Goal: Task Accomplishment & Management: Use online tool/utility

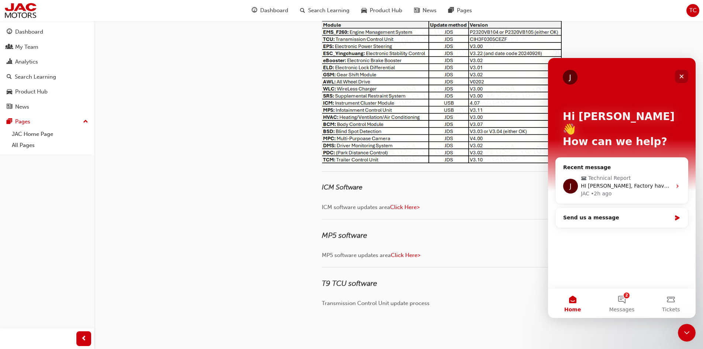
click at [680, 77] on icon "Close" at bounding box center [682, 76] width 6 height 6
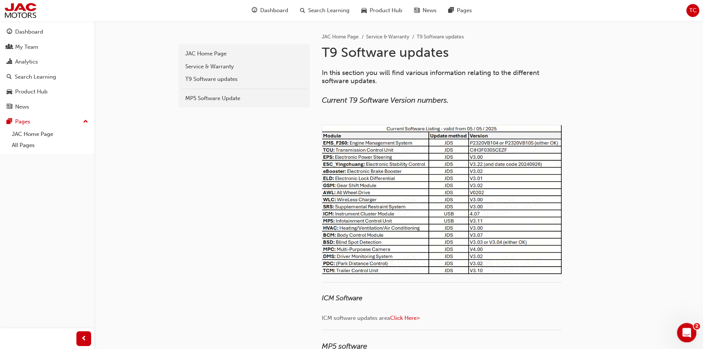
click at [686, 332] on icon "Open Intercom Messenger" at bounding box center [685, 331] width 5 height 6
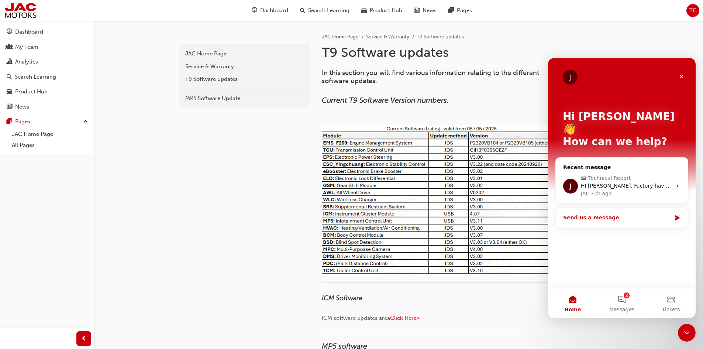
click at [634, 214] on div "Send us a message" at bounding box center [617, 218] width 108 height 8
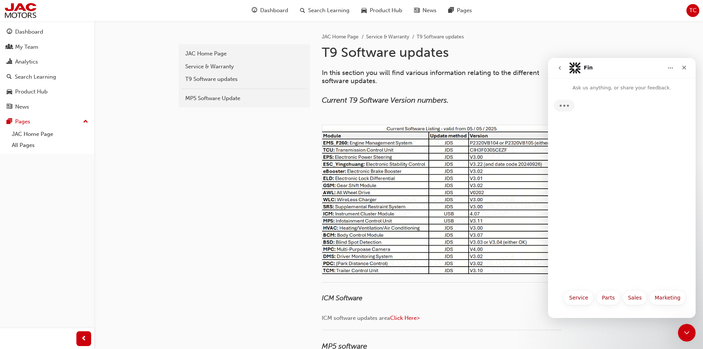
click at [560, 70] on icon "go back" at bounding box center [560, 68] width 6 height 6
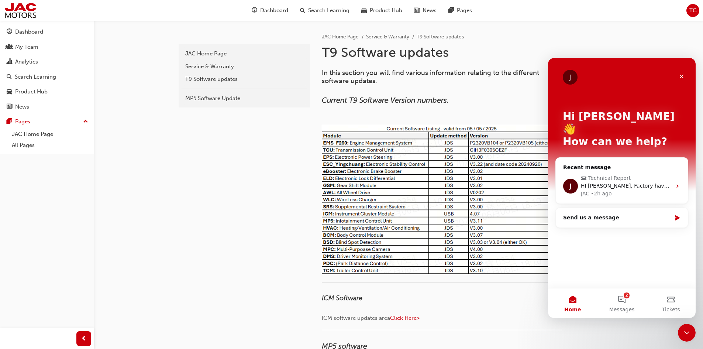
scroll to position [111, 0]
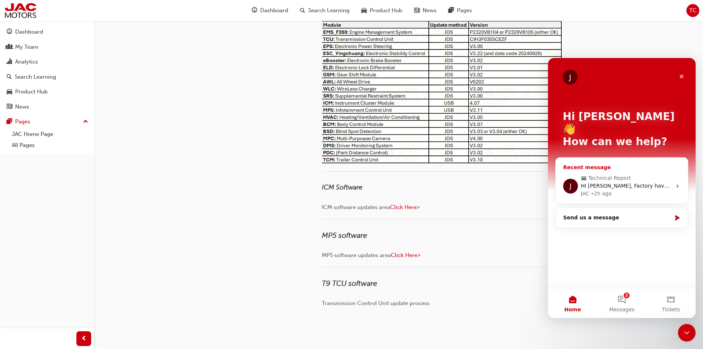
click at [637, 174] on span "Technical Report" at bounding box center [622, 178] width 83 height 8
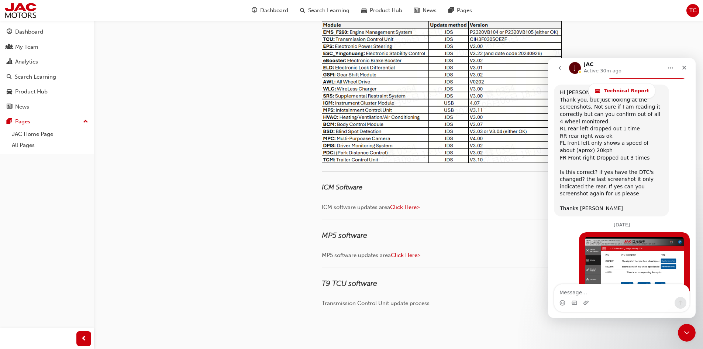
scroll to position [5546, 0]
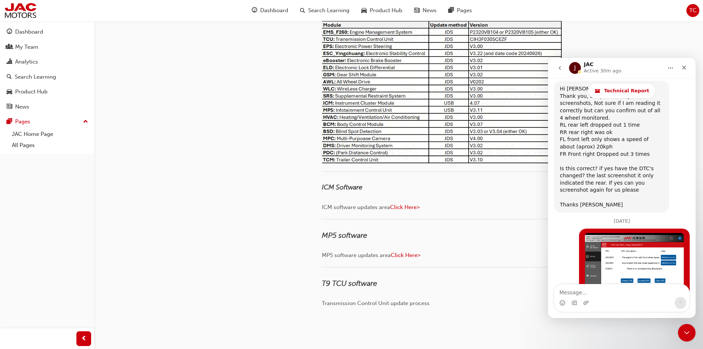
click at [560, 67] on icon "go back" at bounding box center [560, 68] width 2 height 4
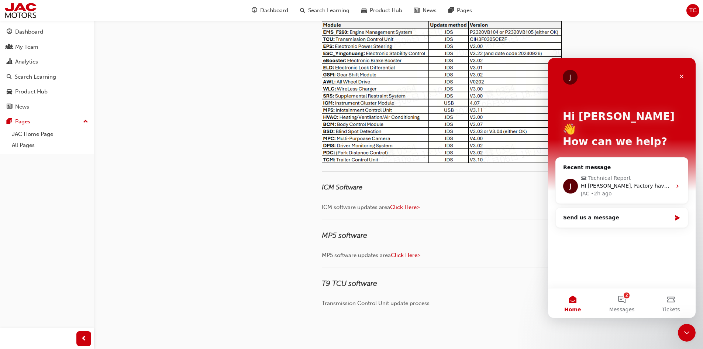
scroll to position [0, 0]
click at [630, 174] on span "Technical Report" at bounding box center [622, 178] width 83 height 8
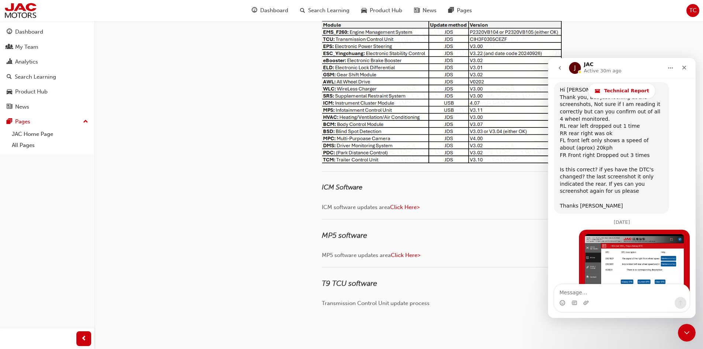
scroll to position [5546, 0]
click at [610, 88] on span "Technical Report" at bounding box center [626, 91] width 45 height 6
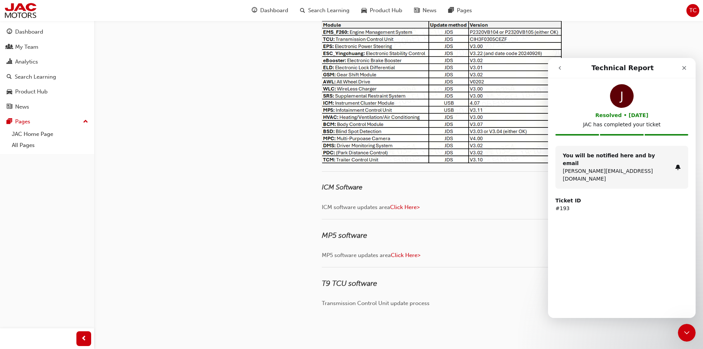
click at [559, 67] on icon "go back" at bounding box center [560, 68] width 6 height 6
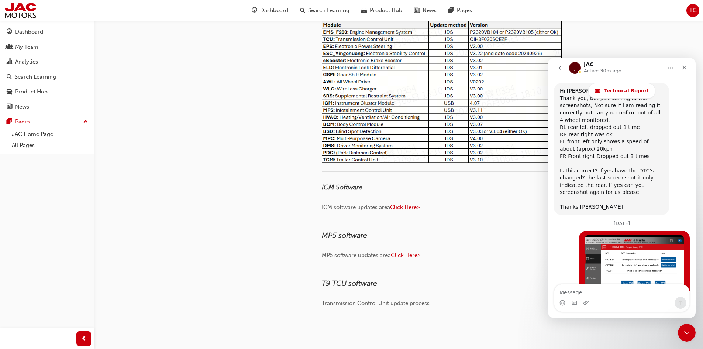
scroll to position [5546, 0]
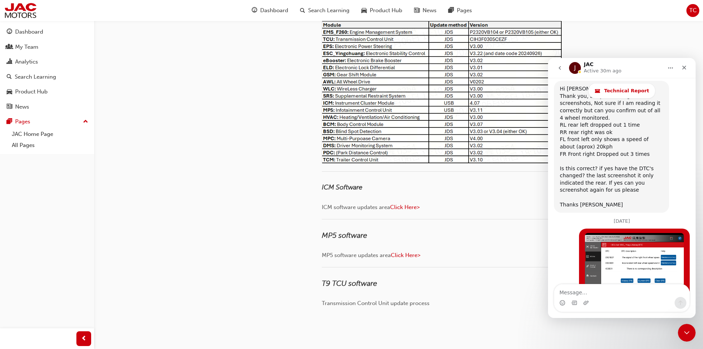
click at [557, 66] on icon "go back" at bounding box center [560, 68] width 6 height 6
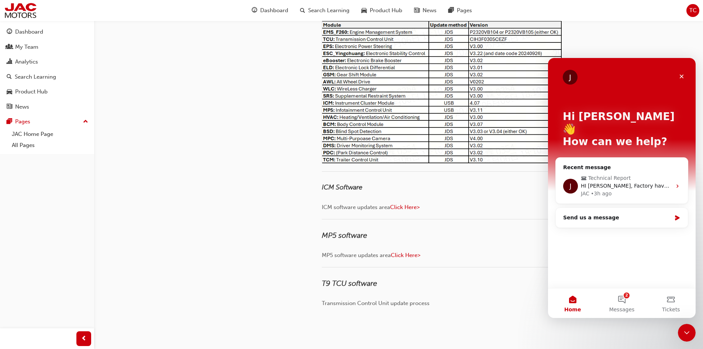
scroll to position [0, 0]
click at [624, 310] on span "Messages" at bounding box center [621, 309] width 25 height 5
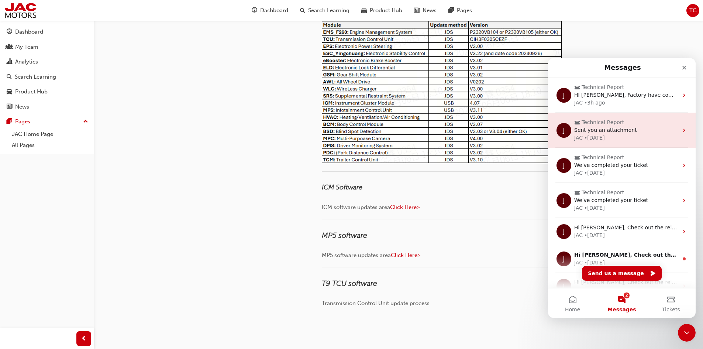
click at [613, 129] on span "Sent you an attachment" at bounding box center [605, 130] width 63 height 6
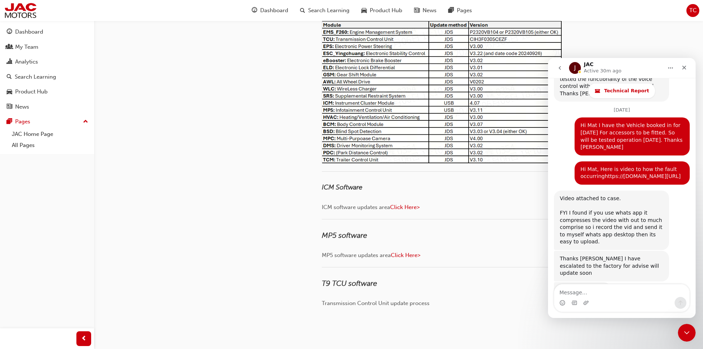
scroll to position [1687, 0]
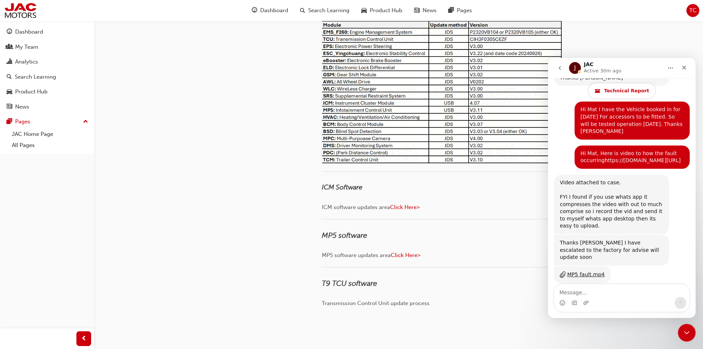
click at [618, 92] on span "Technical Report" at bounding box center [626, 91] width 45 height 6
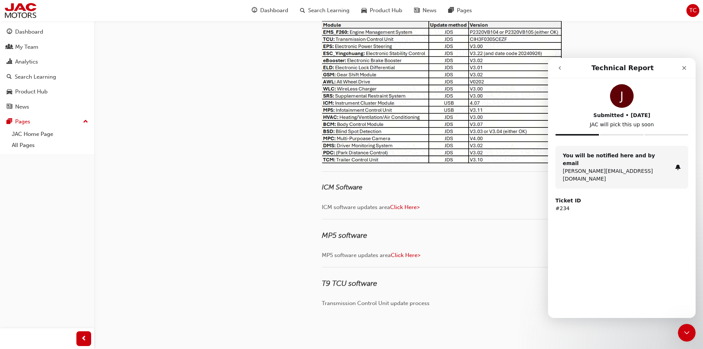
scroll to position [0, 0]
drag, startPoint x: 564, startPoint y: 195, endPoint x: 553, endPoint y: 194, distance: 11.1
click at [553, 194] on div "You will be notified here and by email [PERSON_NAME][EMAIL_ADDRESS][DOMAIN_NAME…" at bounding box center [622, 183] width 148 height 75
copy p "#234"
